Goal: Book appointment/travel/reservation

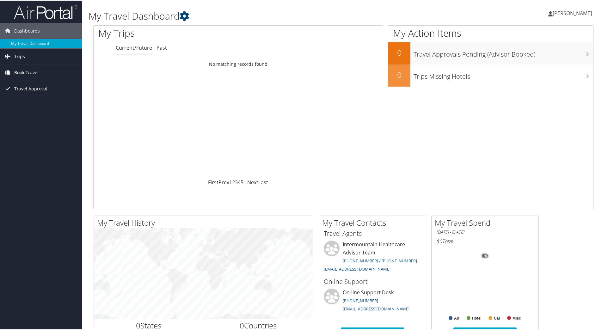
click at [33, 73] on span "Book Travel" at bounding box center [26, 72] width 24 height 16
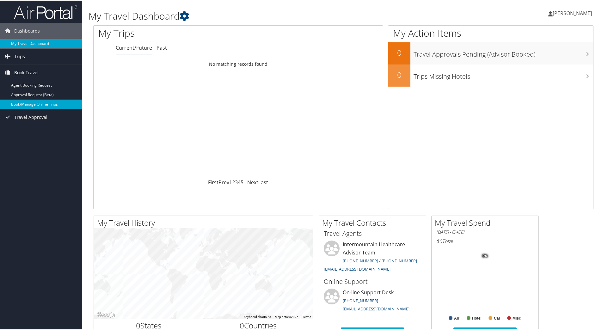
click at [36, 104] on link "Book/Manage Online Trips" at bounding box center [41, 103] width 82 height 9
